Goal: Find specific page/section

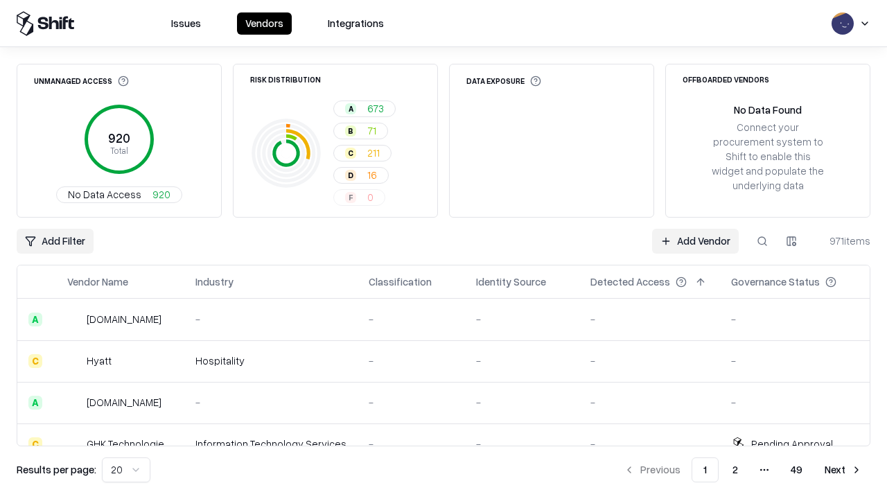
click at [792, 241] on html "Issues Vendors Integrations Unmanaged Access 920 Total No Data Access 920 Risk …" at bounding box center [443, 249] width 887 height 499
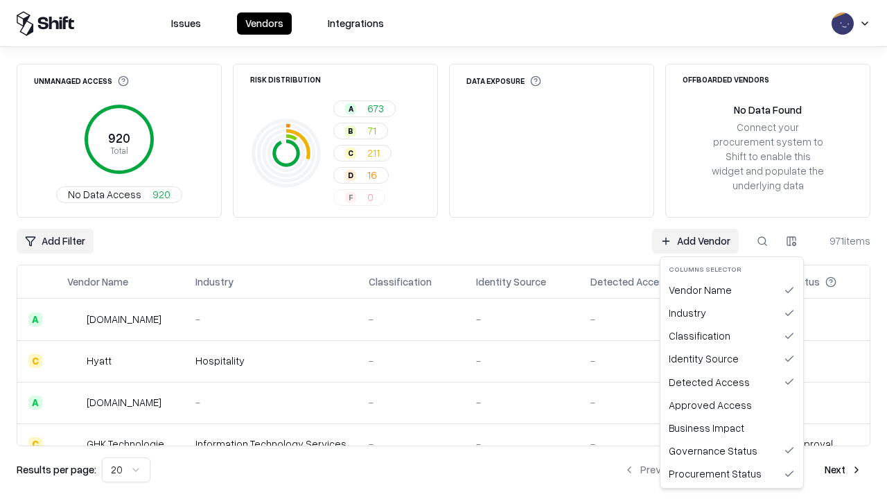
click at [444, 250] on html "Issues Vendors Integrations Unmanaged Access 920 Total No Data Access 920 Risk …" at bounding box center [443, 249] width 887 height 499
click at [792, 241] on html "Issues Vendors Integrations Unmanaged Access 920 Total No Data Access 920 Risk …" at bounding box center [443, 249] width 887 height 499
click at [732, 290] on div "Vendor Name" at bounding box center [731, 290] width 137 height 23
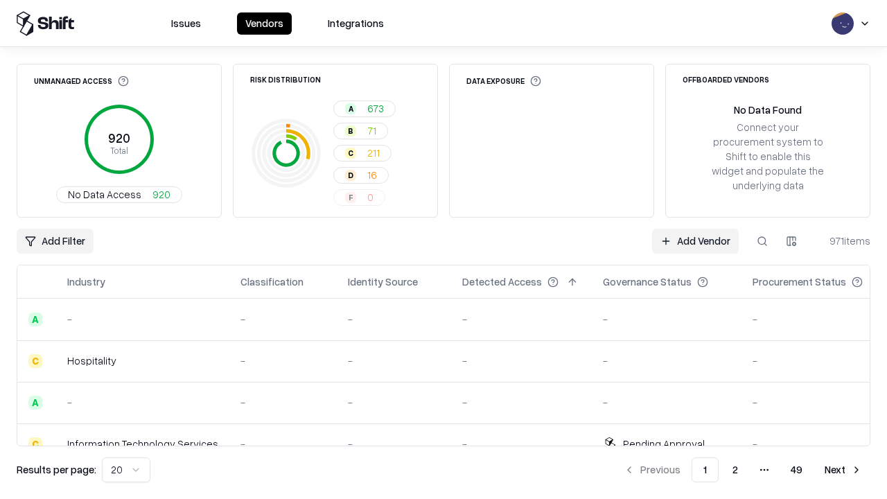
click at [792, 241] on html "Issues Vendors Integrations Unmanaged Access 920 Total No Data Access 920 Risk …" at bounding box center [443, 249] width 887 height 499
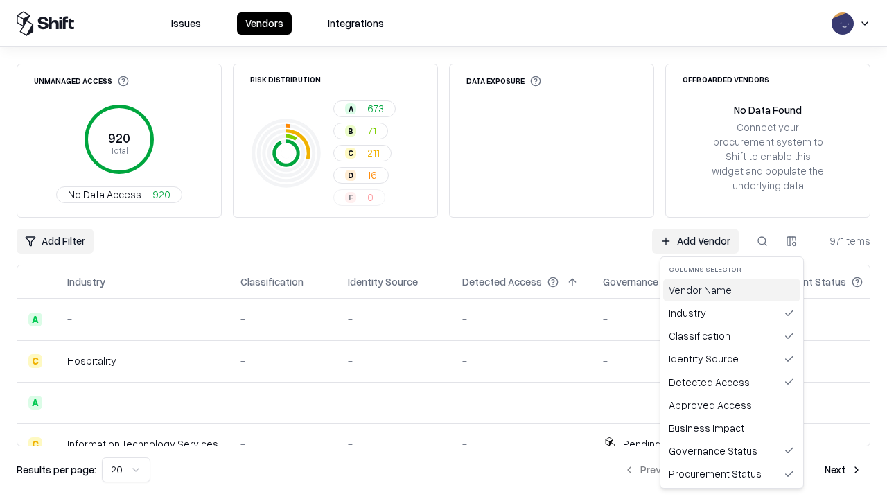
click at [732, 290] on div "Vendor Name" at bounding box center [731, 290] width 137 height 23
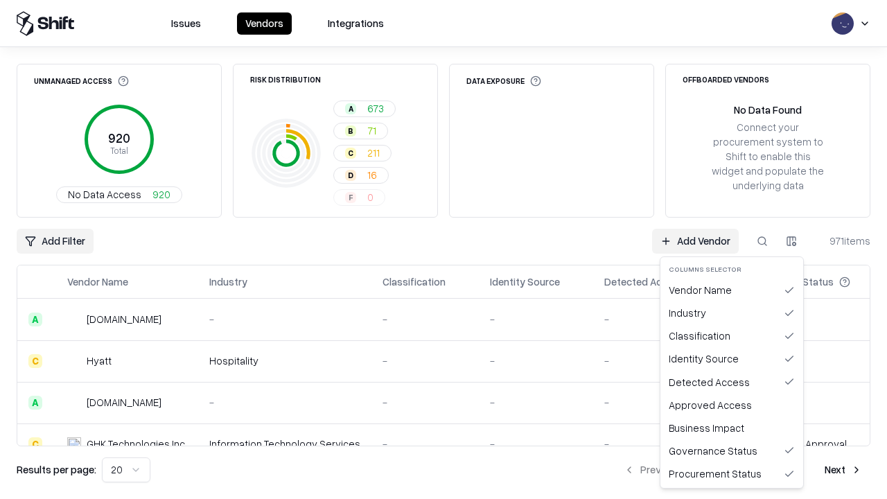
click at [792, 241] on html "Issues Vendors Integrations Unmanaged Access 920 Total No Data Access 920 Risk …" at bounding box center [443, 249] width 887 height 499
click at [732, 313] on div "Industry" at bounding box center [731, 313] width 137 height 23
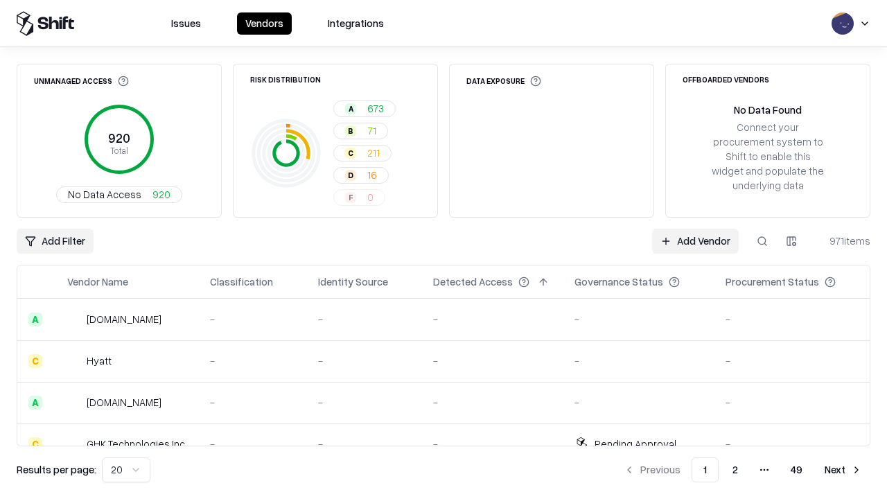
click at [792, 241] on html "Issues Vendors Integrations Unmanaged Access 920 Total No Data Access 920 Risk …" at bounding box center [443, 249] width 887 height 499
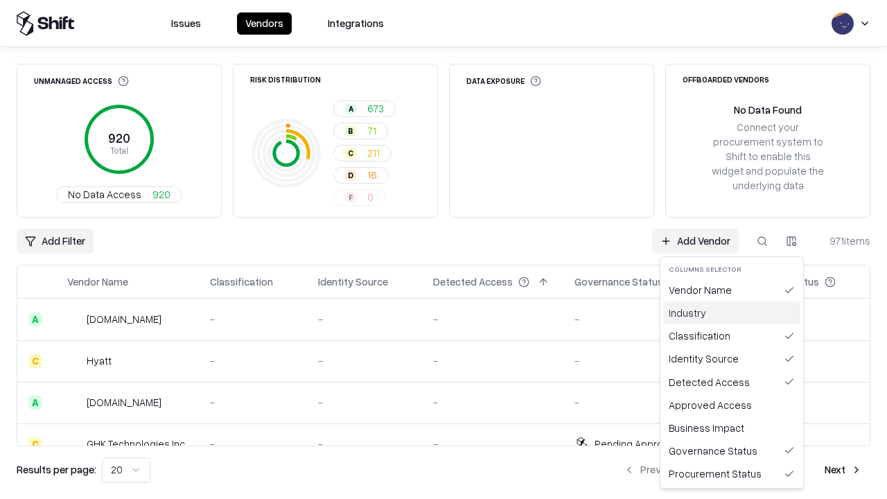
click at [732, 313] on div "Industry" at bounding box center [731, 313] width 137 height 23
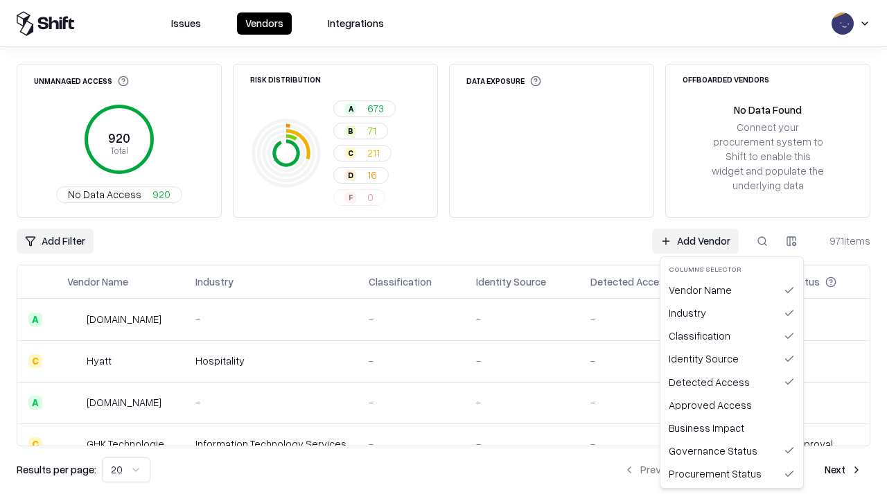
click at [792, 241] on html "Issues Vendors Integrations Unmanaged Access 920 Total No Data Access 920 Risk …" at bounding box center [443, 249] width 887 height 499
click at [732, 335] on div "Classification" at bounding box center [731, 335] width 137 height 23
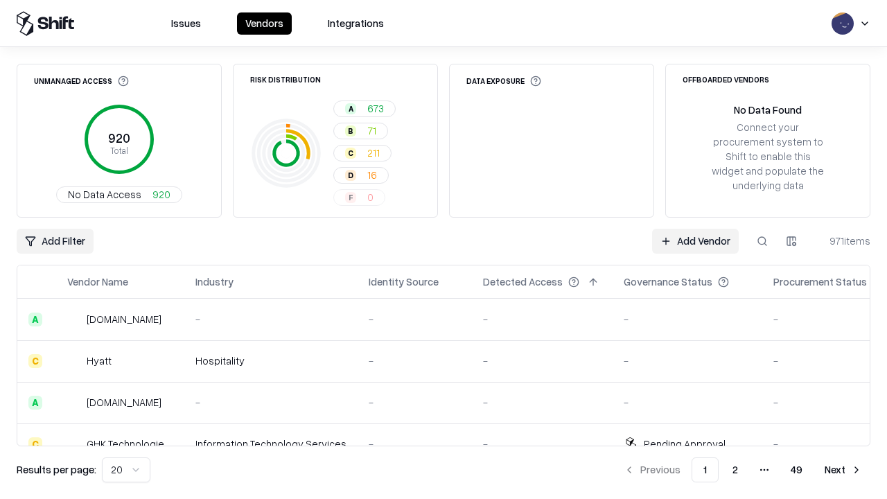
click at [792, 241] on html "Issues Vendors Integrations Unmanaged Access 920 Total No Data Access 920 Risk …" at bounding box center [443, 249] width 887 height 499
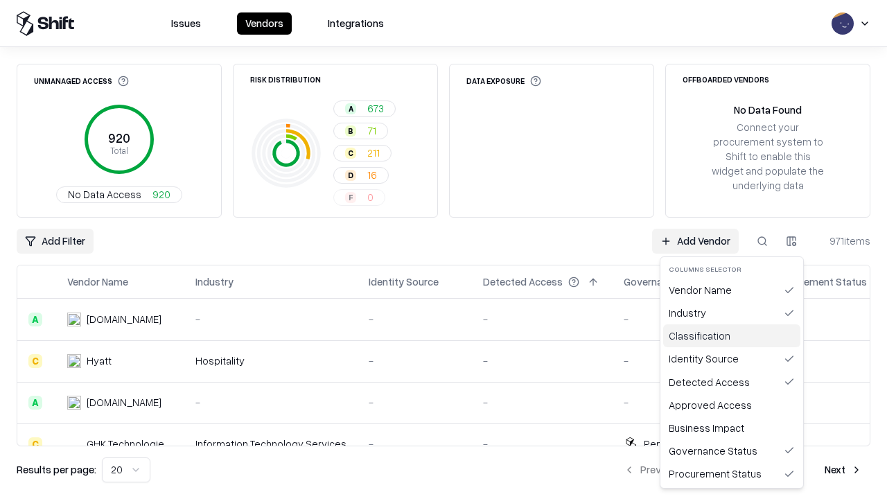
click at [732, 335] on div "Classification" at bounding box center [731, 335] width 137 height 23
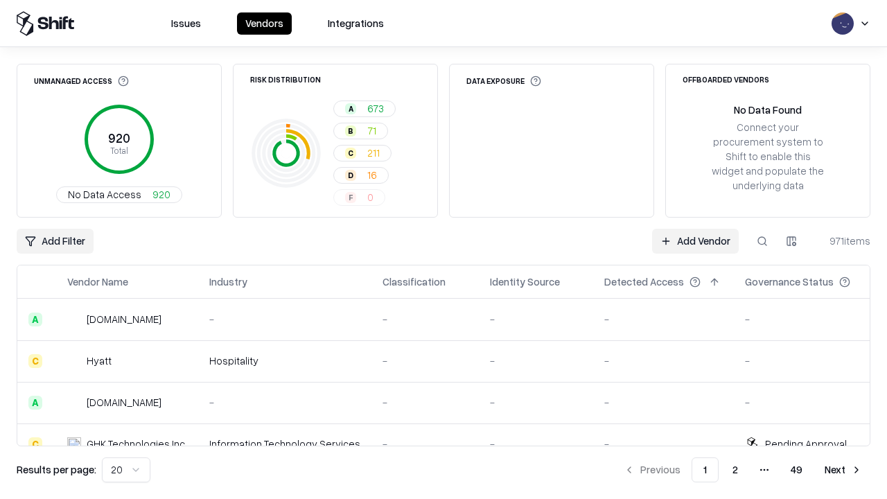
click at [792, 241] on html "Issues Vendors Integrations Unmanaged Access 920 Total No Data Access 920 Risk …" at bounding box center [443, 249] width 887 height 499
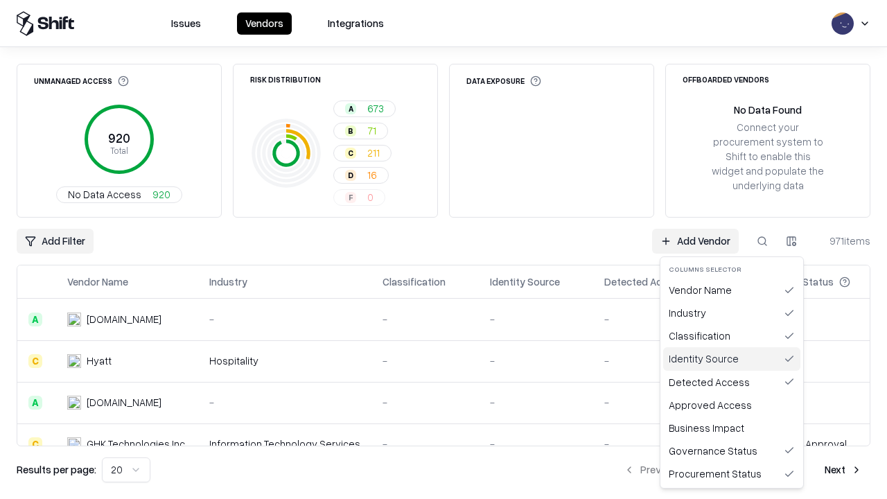
click at [732, 358] on div "Identity Source" at bounding box center [731, 358] width 137 height 23
